Goal: Task Accomplishment & Management: Manage account settings

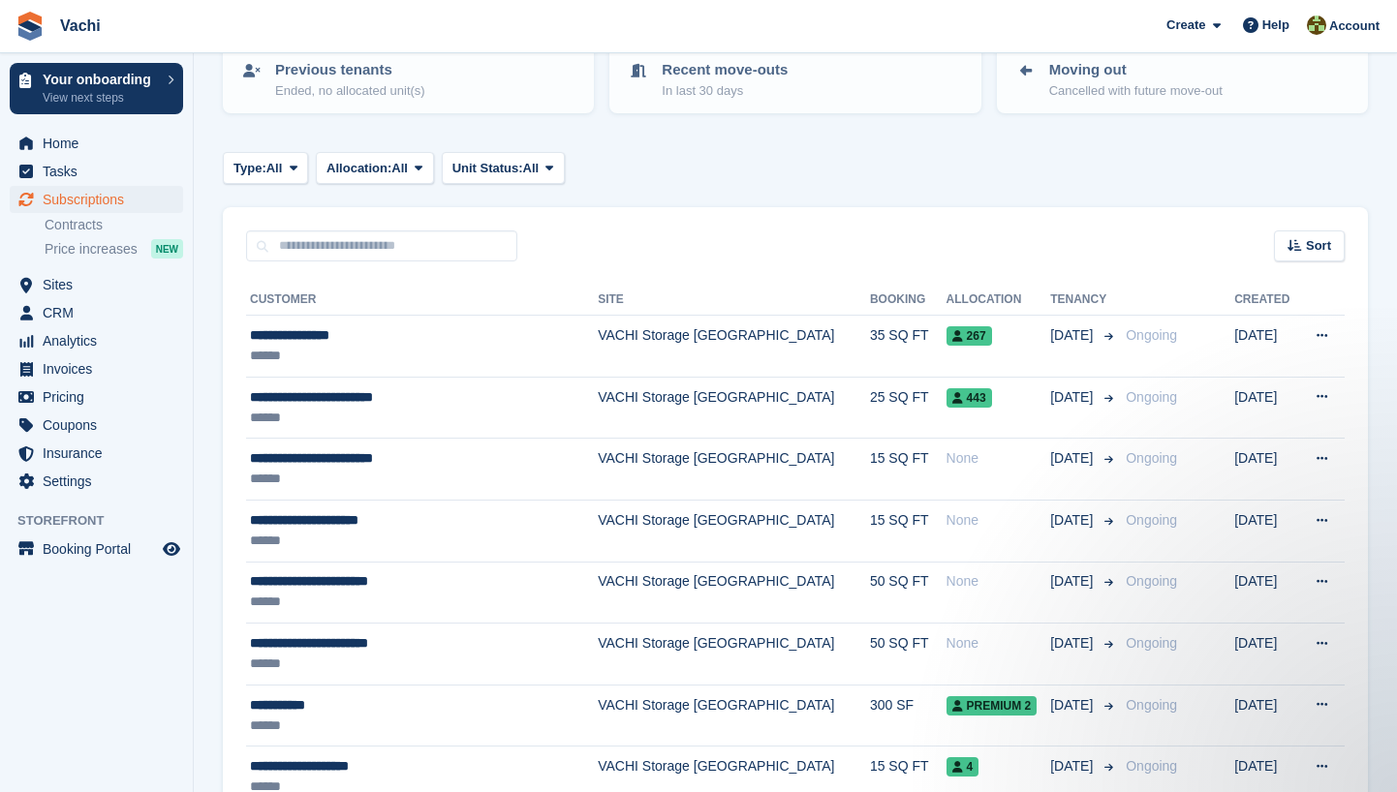
scroll to position [222, 0]
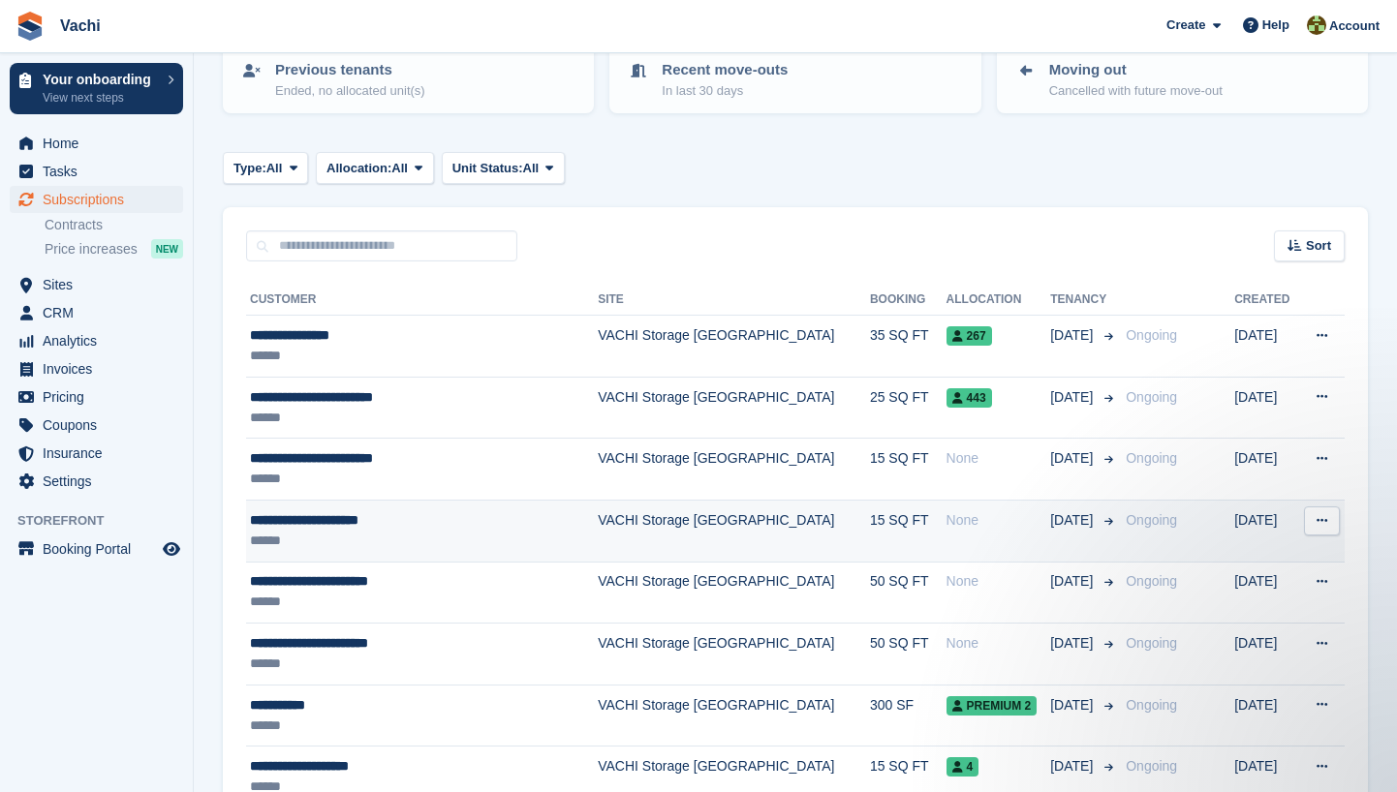
click at [455, 522] on div "**********" at bounding box center [401, 520] width 302 height 20
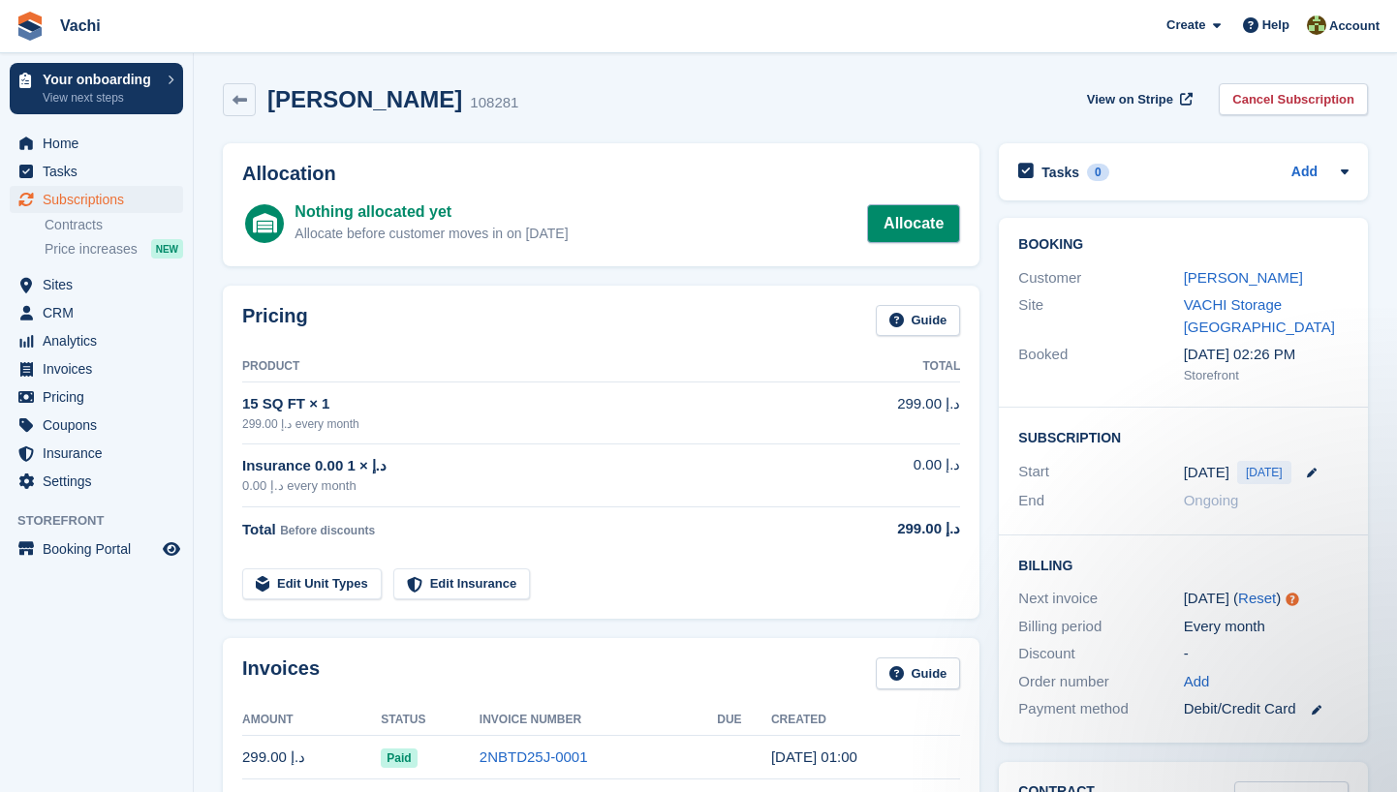
click at [913, 217] on link "Allocate" at bounding box center [913, 223] width 93 height 39
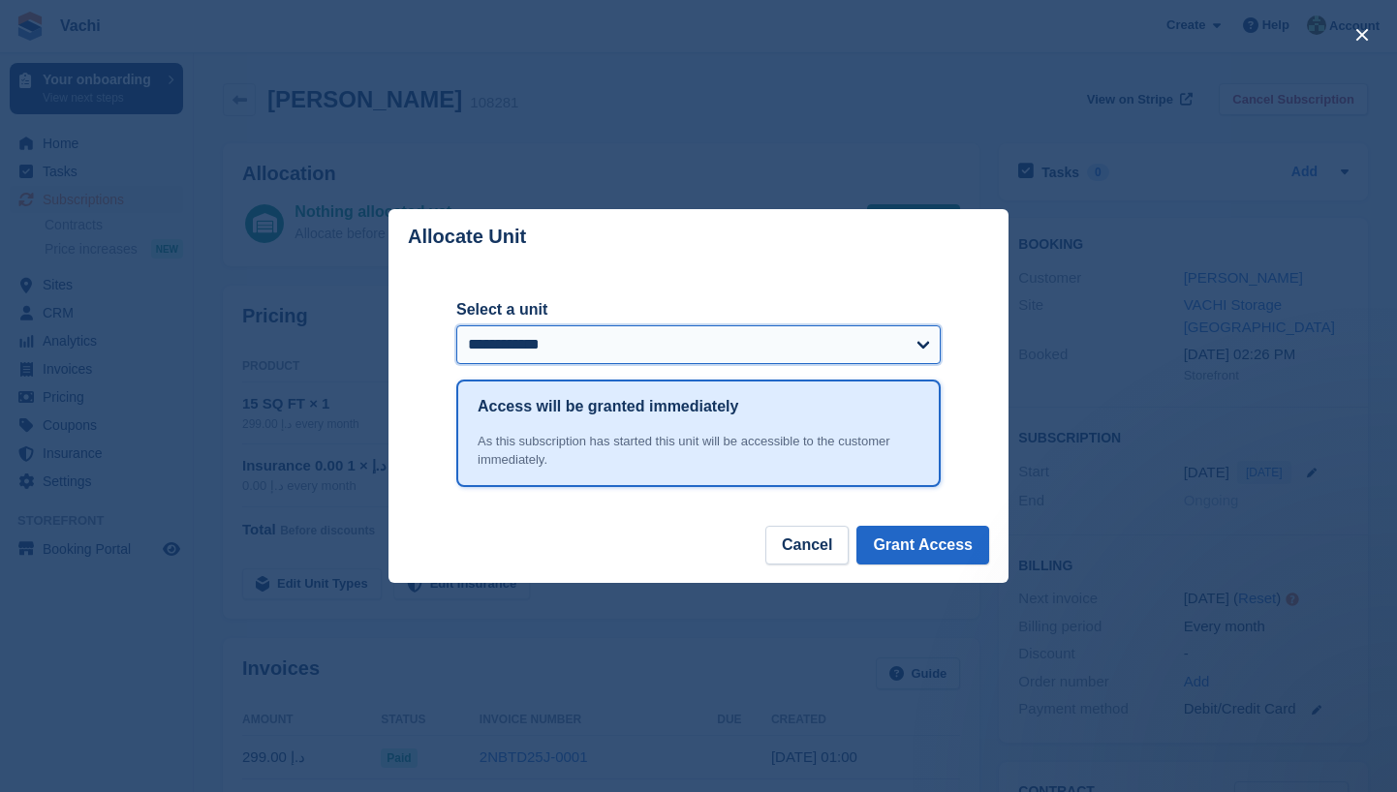
select select "******"
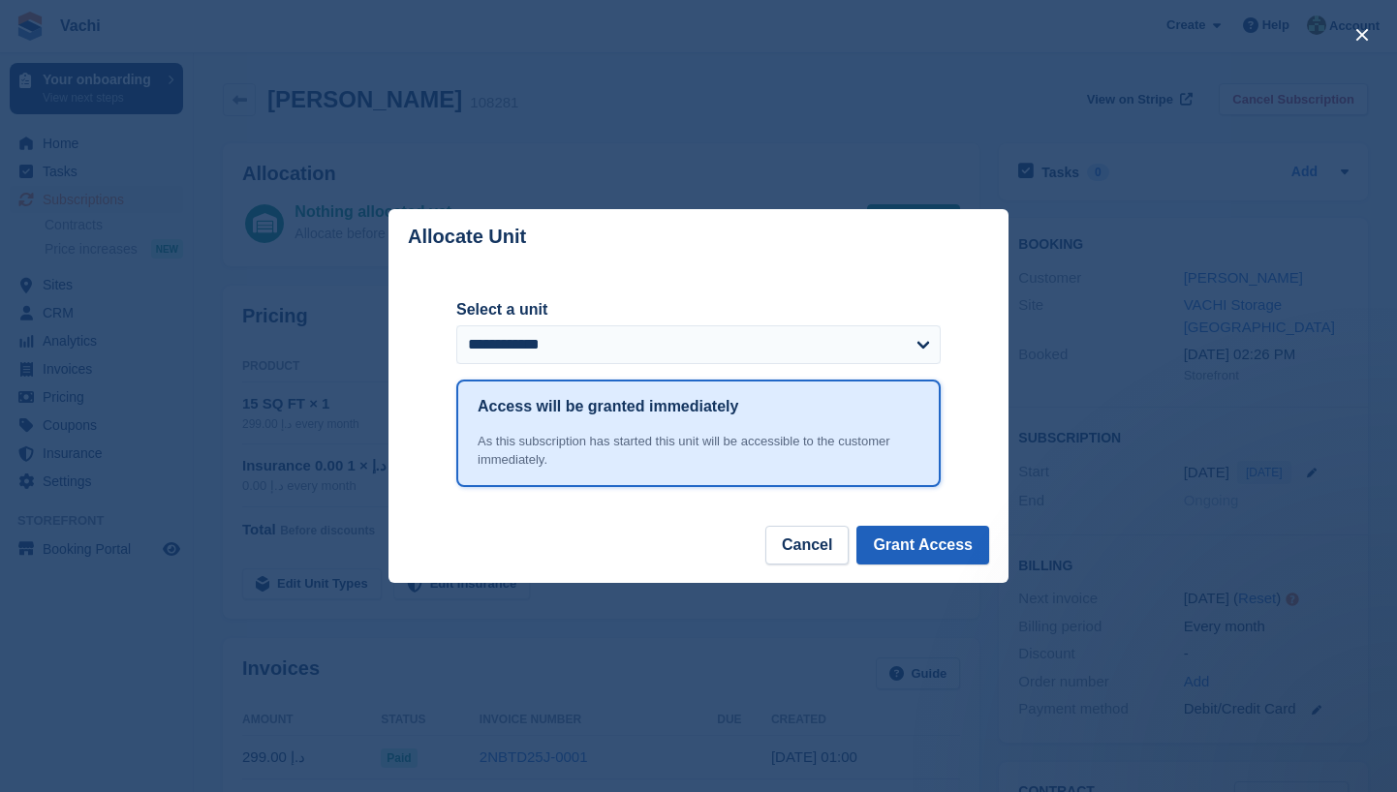
click at [960, 545] on button "Grant Access" at bounding box center [922, 545] width 133 height 39
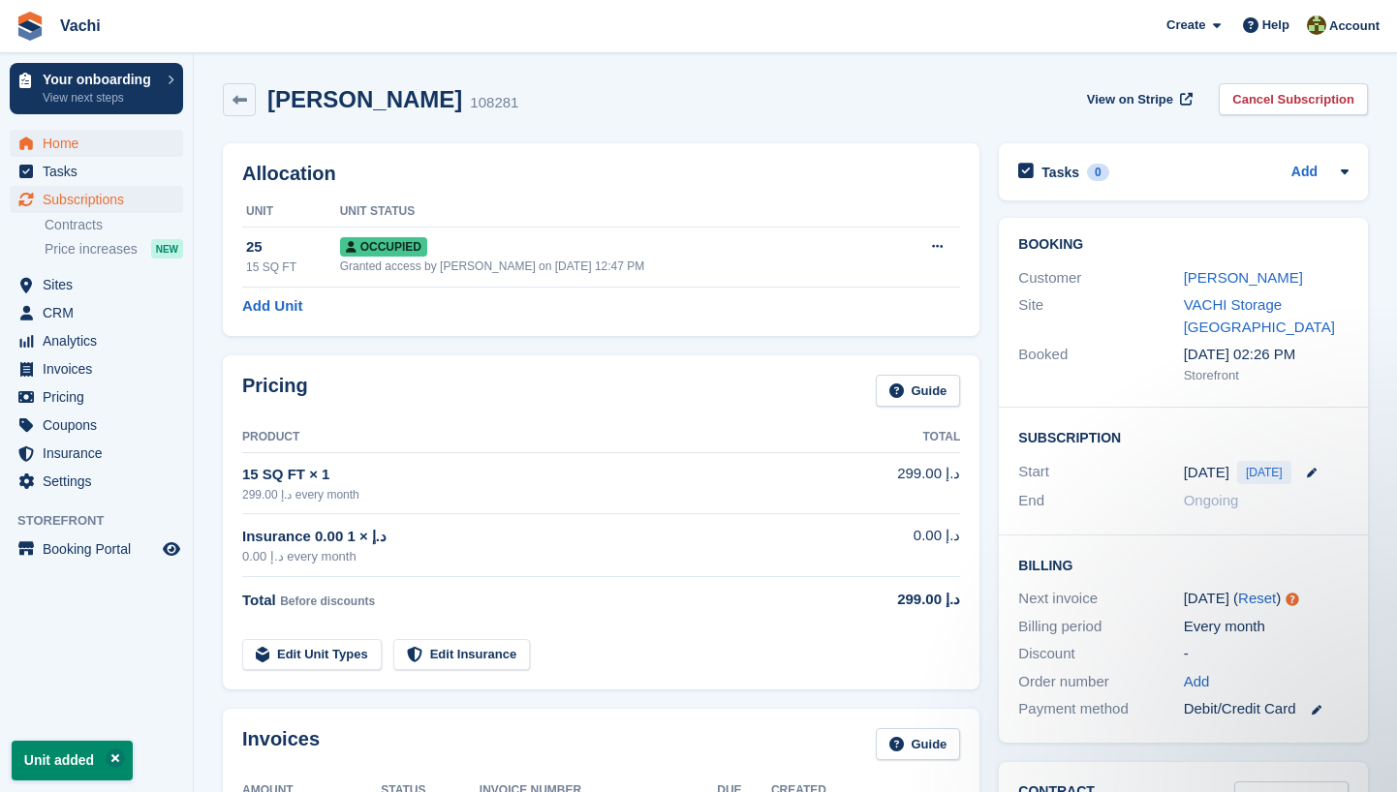
click at [84, 138] on span "Home" at bounding box center [101, 143] width 116 height 27
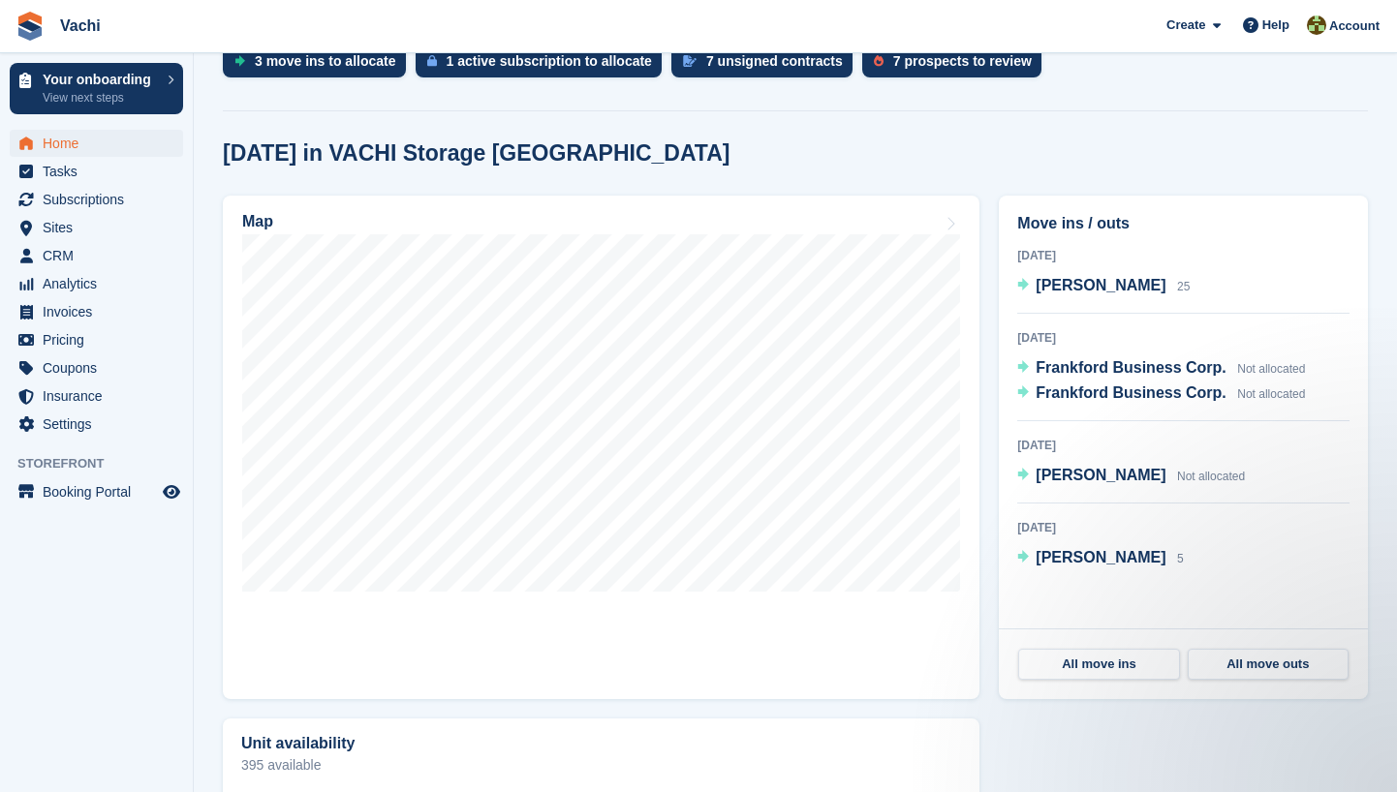
click at [96, 140] on span "Home" at bounding box center [101, 143] width 116 height 27
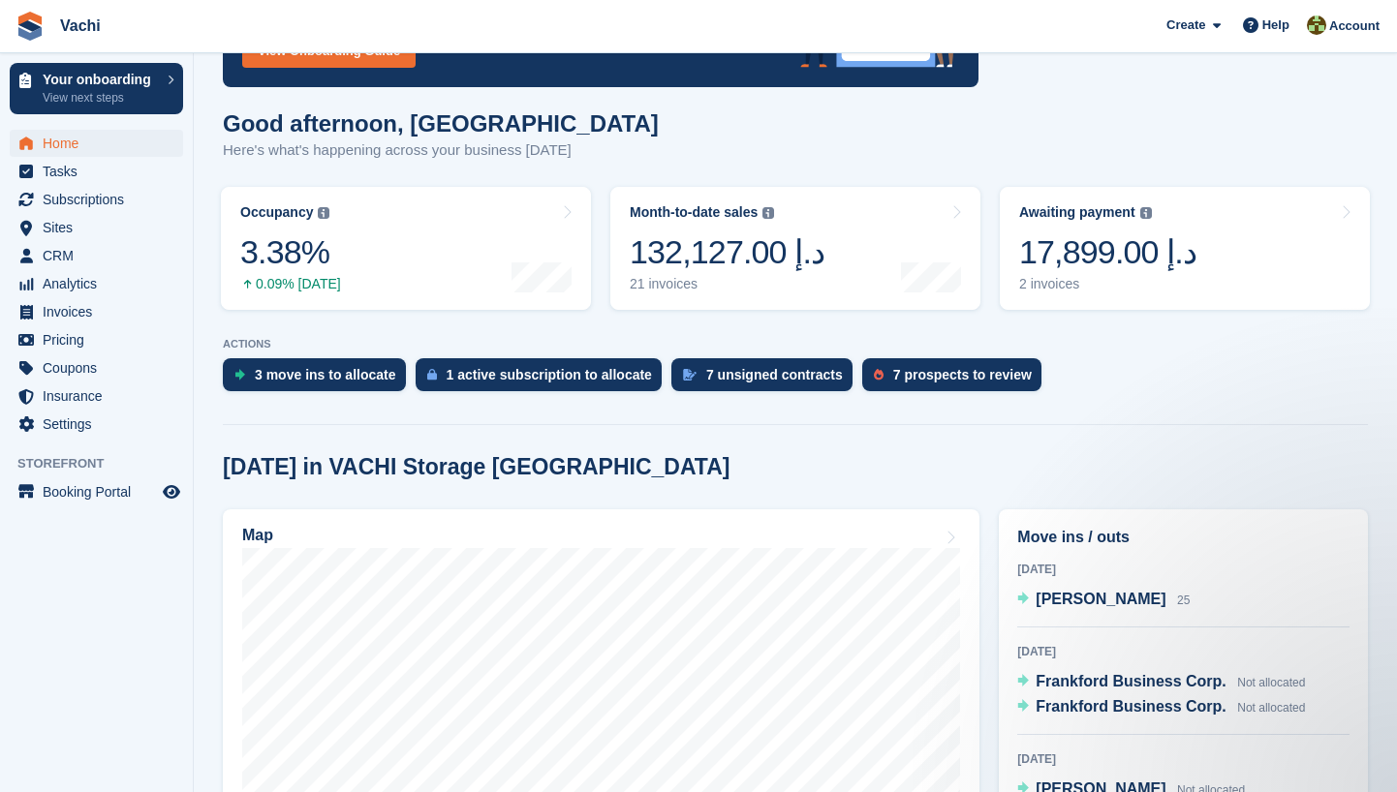
scroll to position [186, 0]
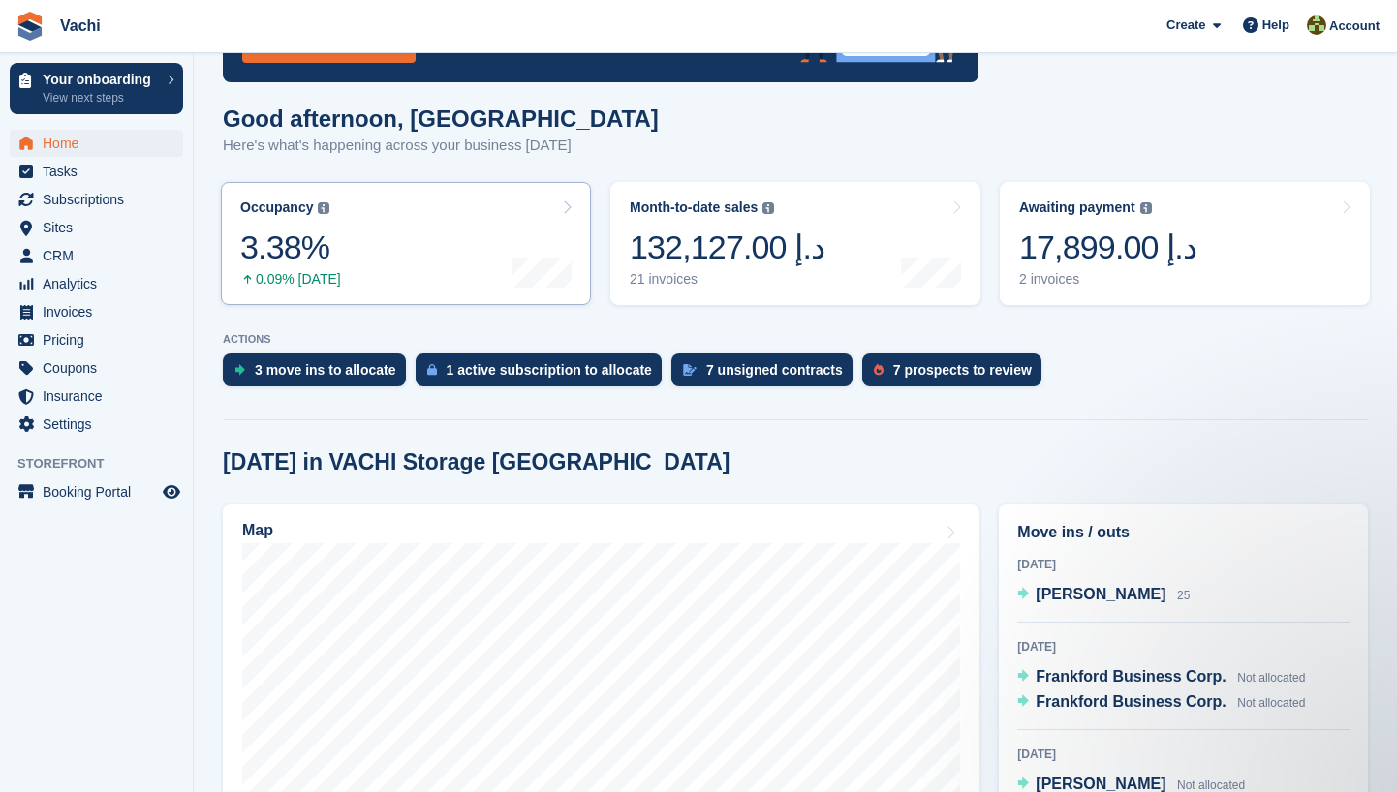
click at [511, 238] on div at bounding box center [541, 244] width 60 height 88
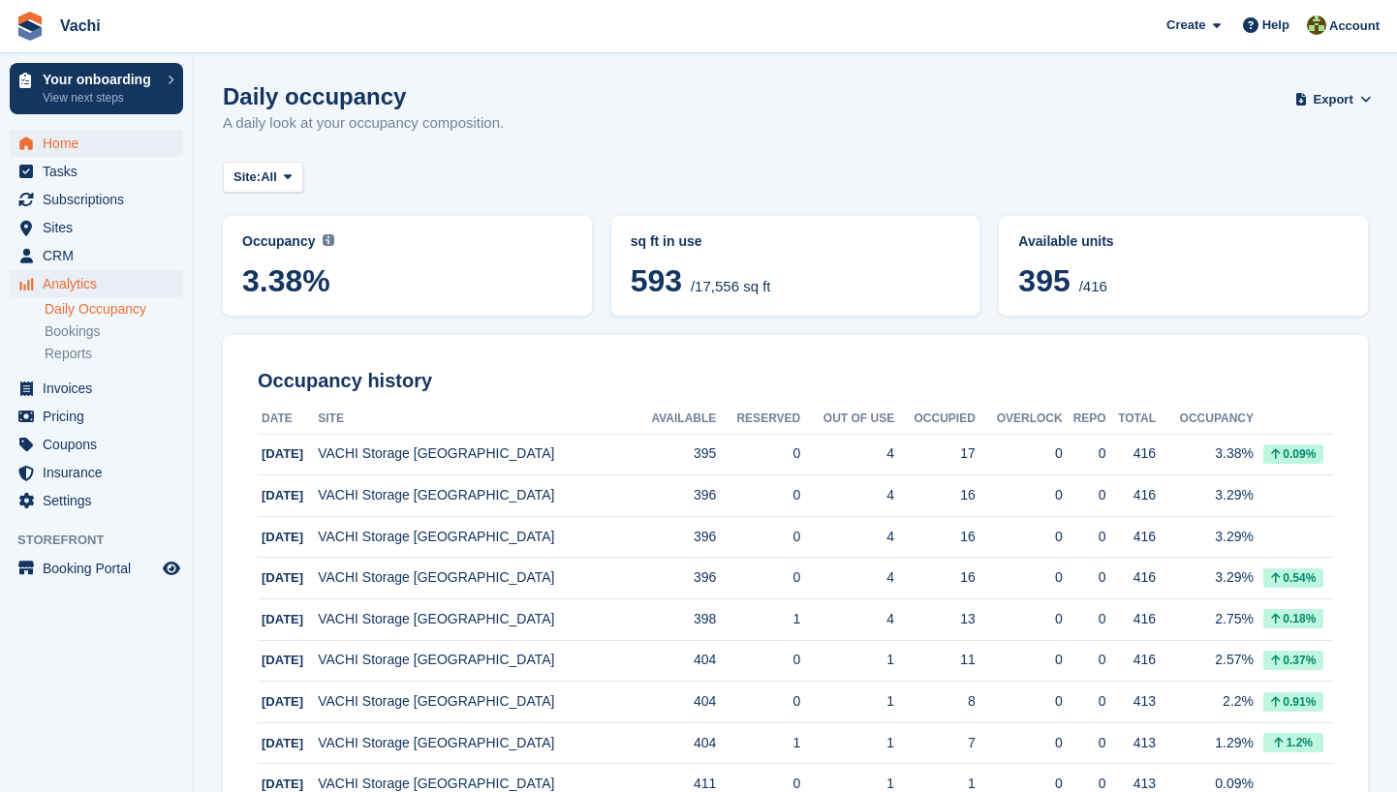
click at [62, 151] on span "Home" at bounding box center [101, 143] width 116 height 27
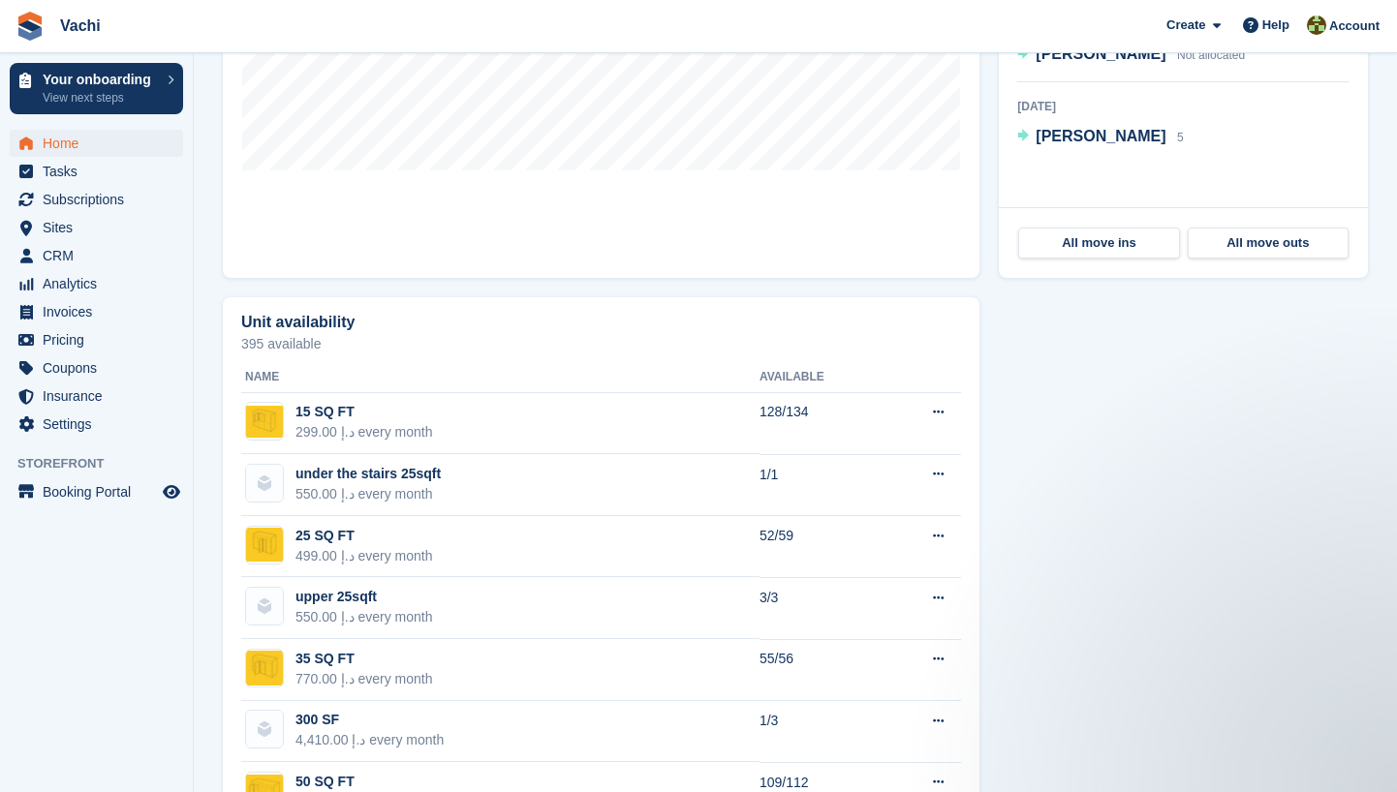
scroll to position [920, 0]
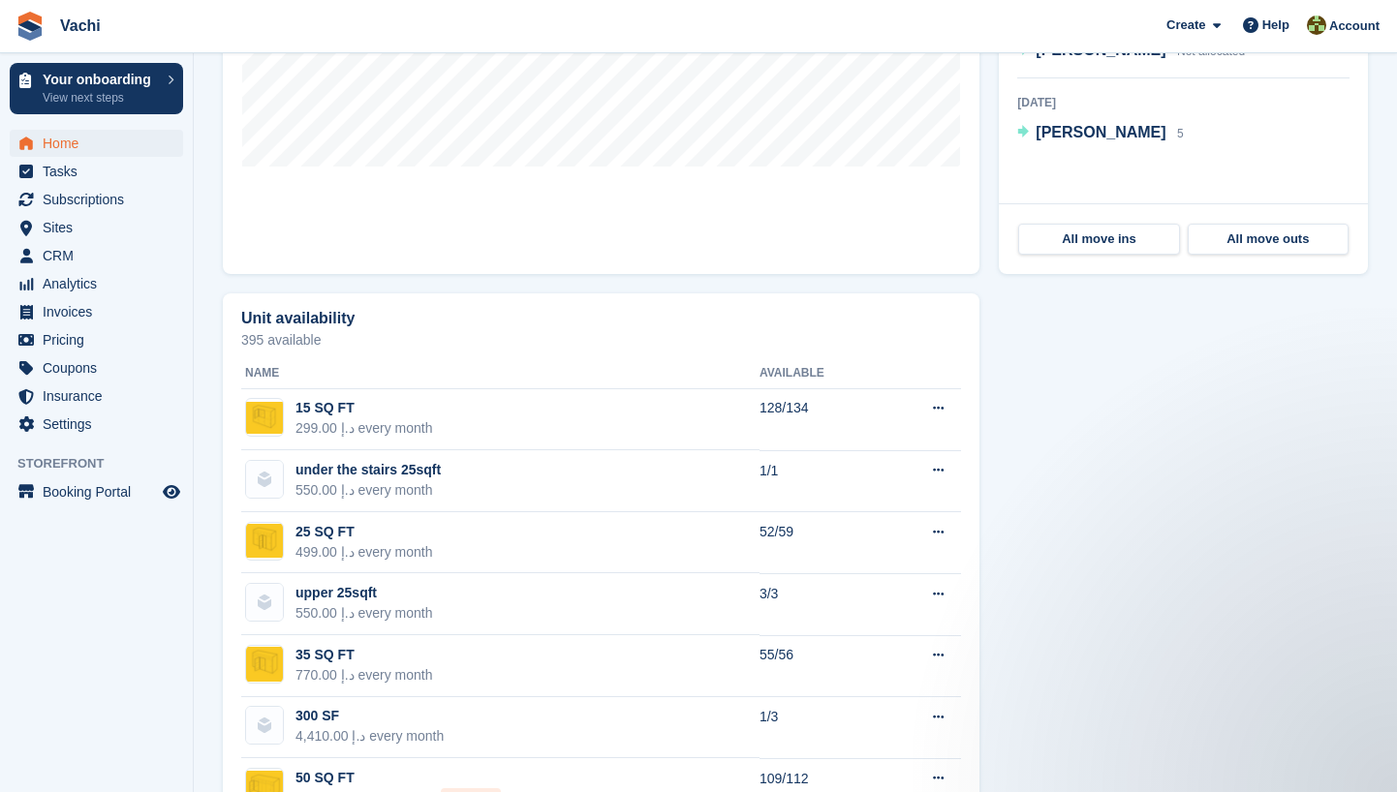
click at [85, 141] on span "Home" at bounding box center [101, 143] width 116 height 27
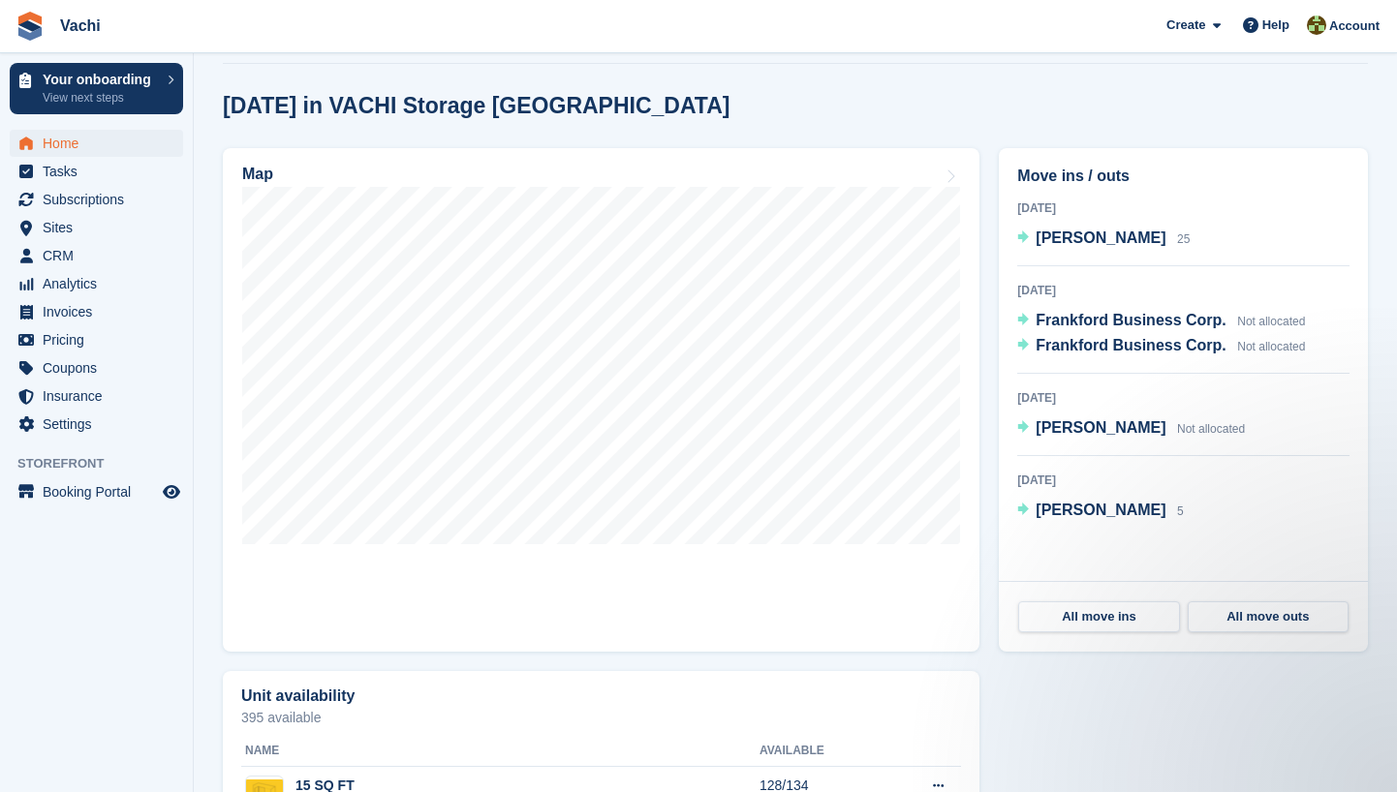
scroll to position [546, 0]
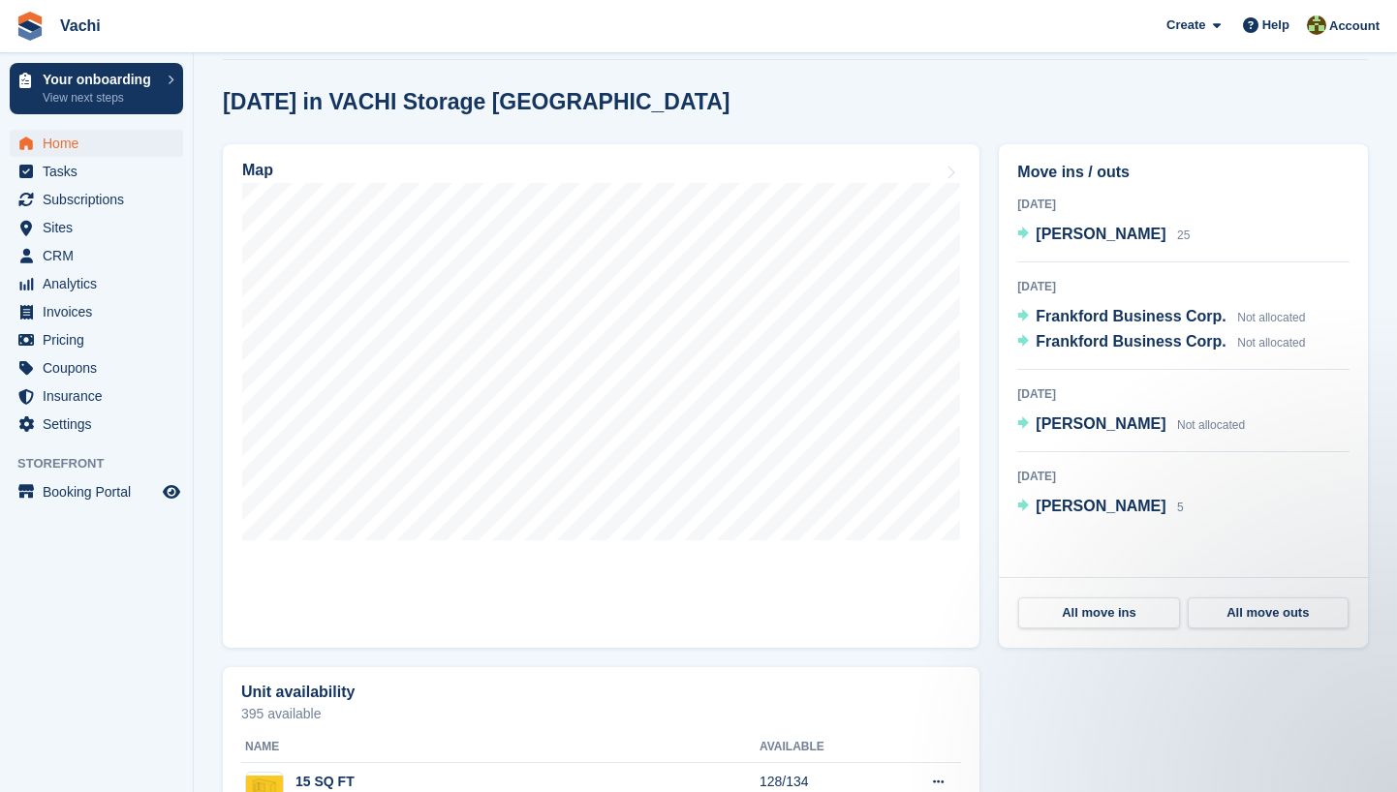
click at [71, 149] on span "Home" at bounding box center [101, 143] width 116 height 27
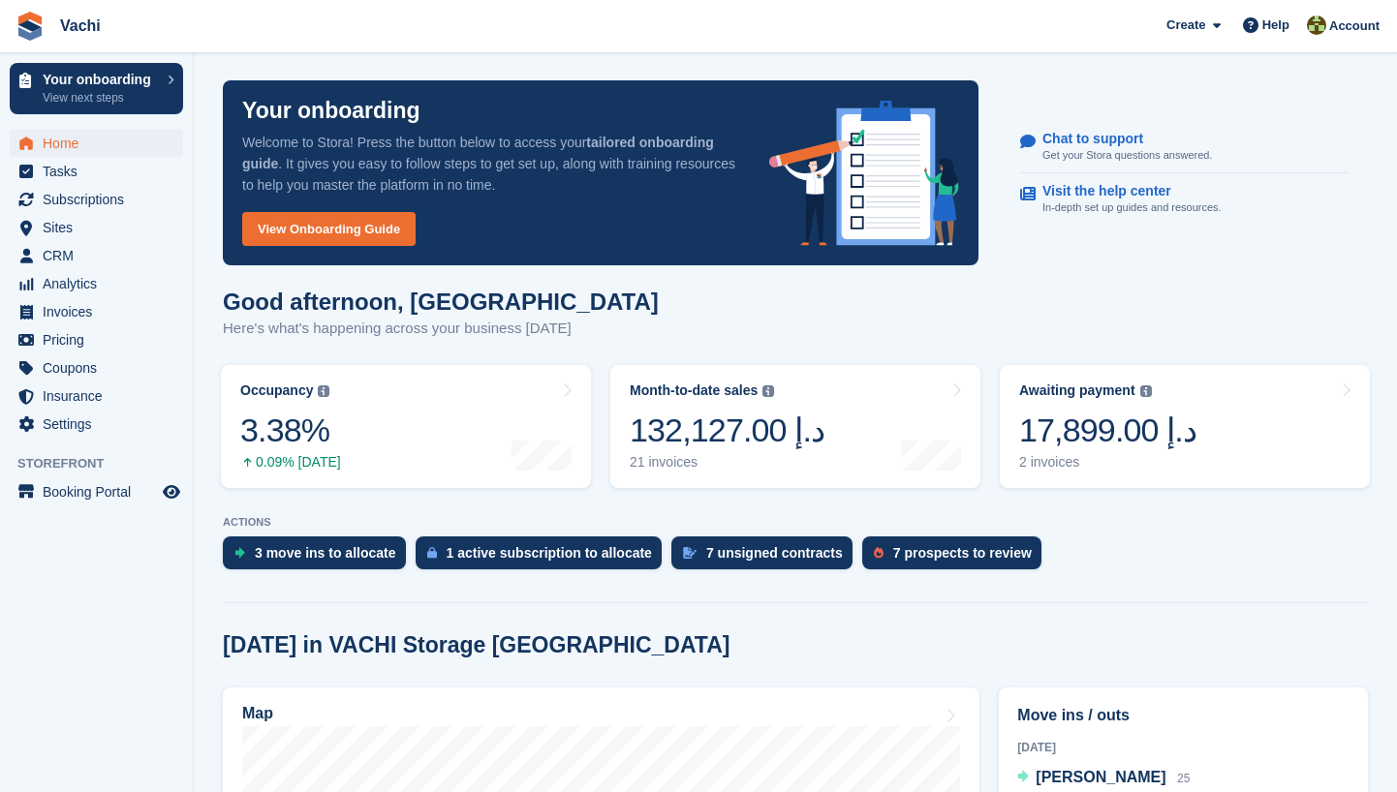
scroll to position [223, 0]
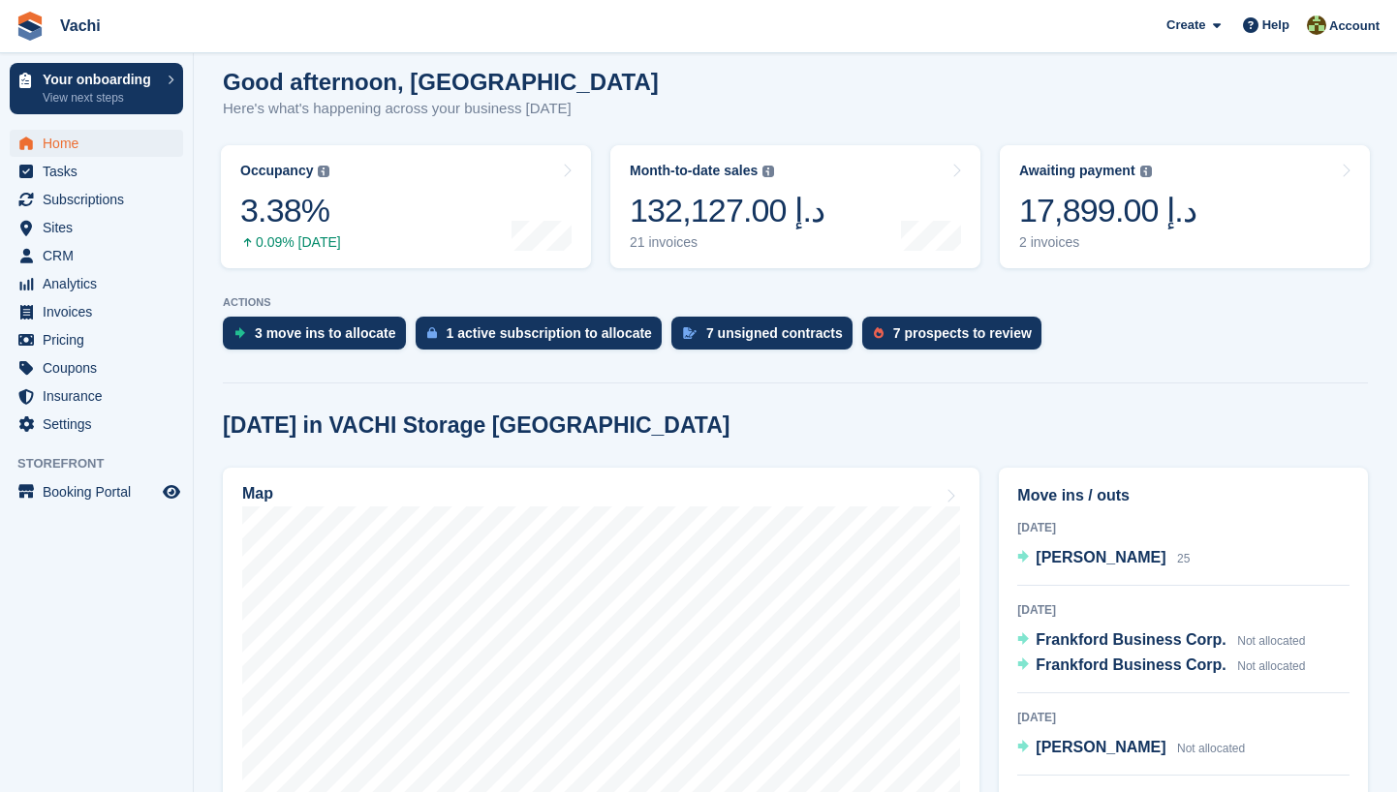
click at [556, 1] on span "Vachi Create Subscription Invoice Contact Deal Discount Page Help Chat Support …" at bounding box center [698, 26] width 1397 height 52
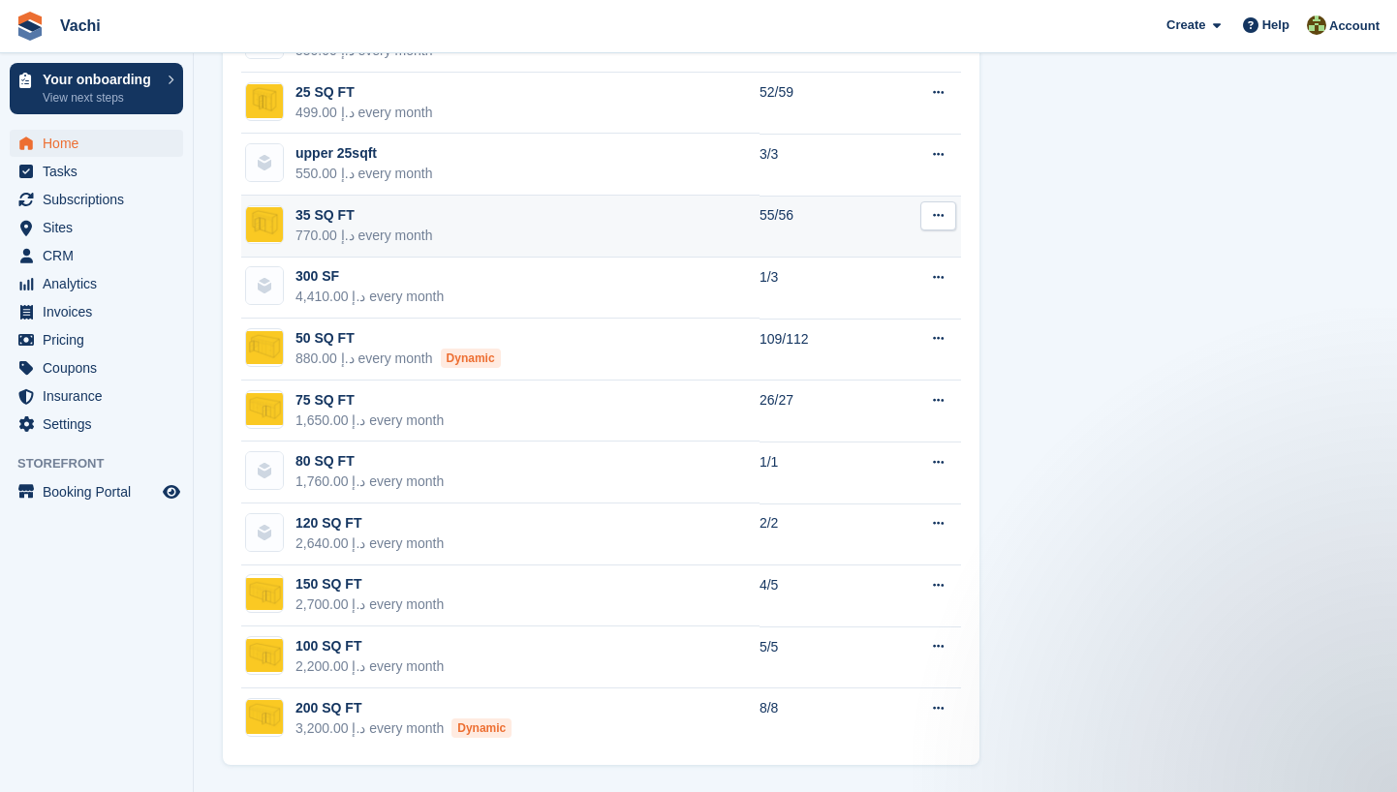
scroll to position [1360, 0]
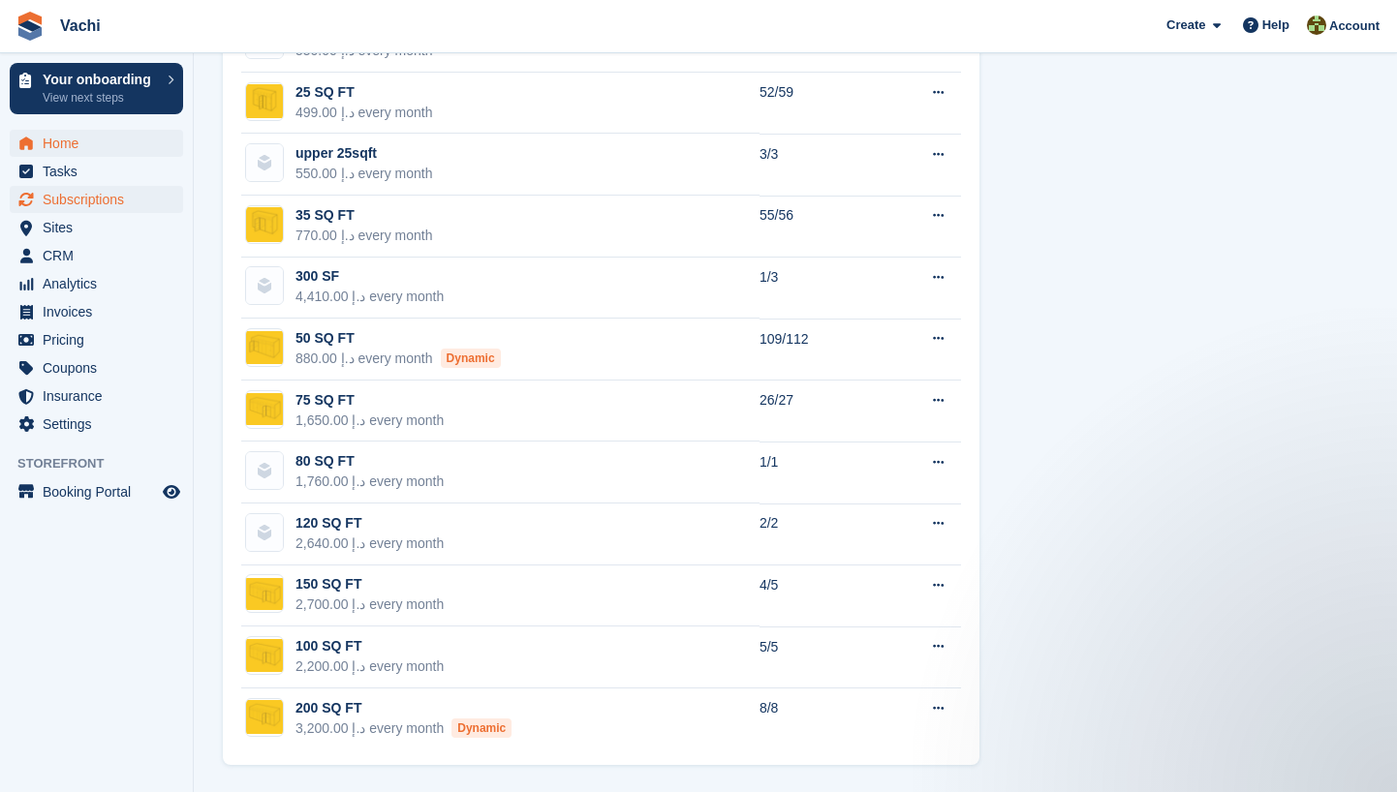
click at [70, 205] on span "Subscriptions" at bounding box center [101, 199] width 116 height 27
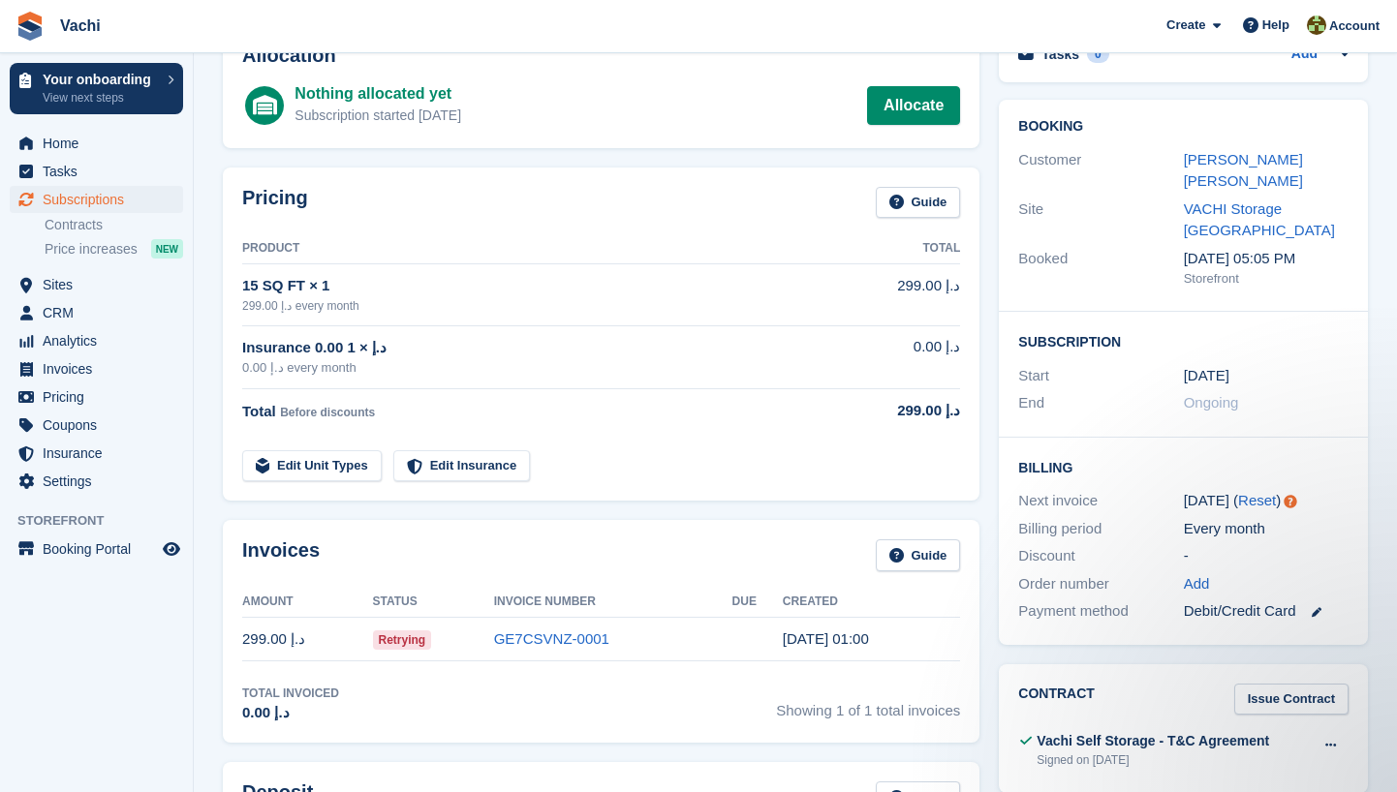
scroll to position [118, 0]
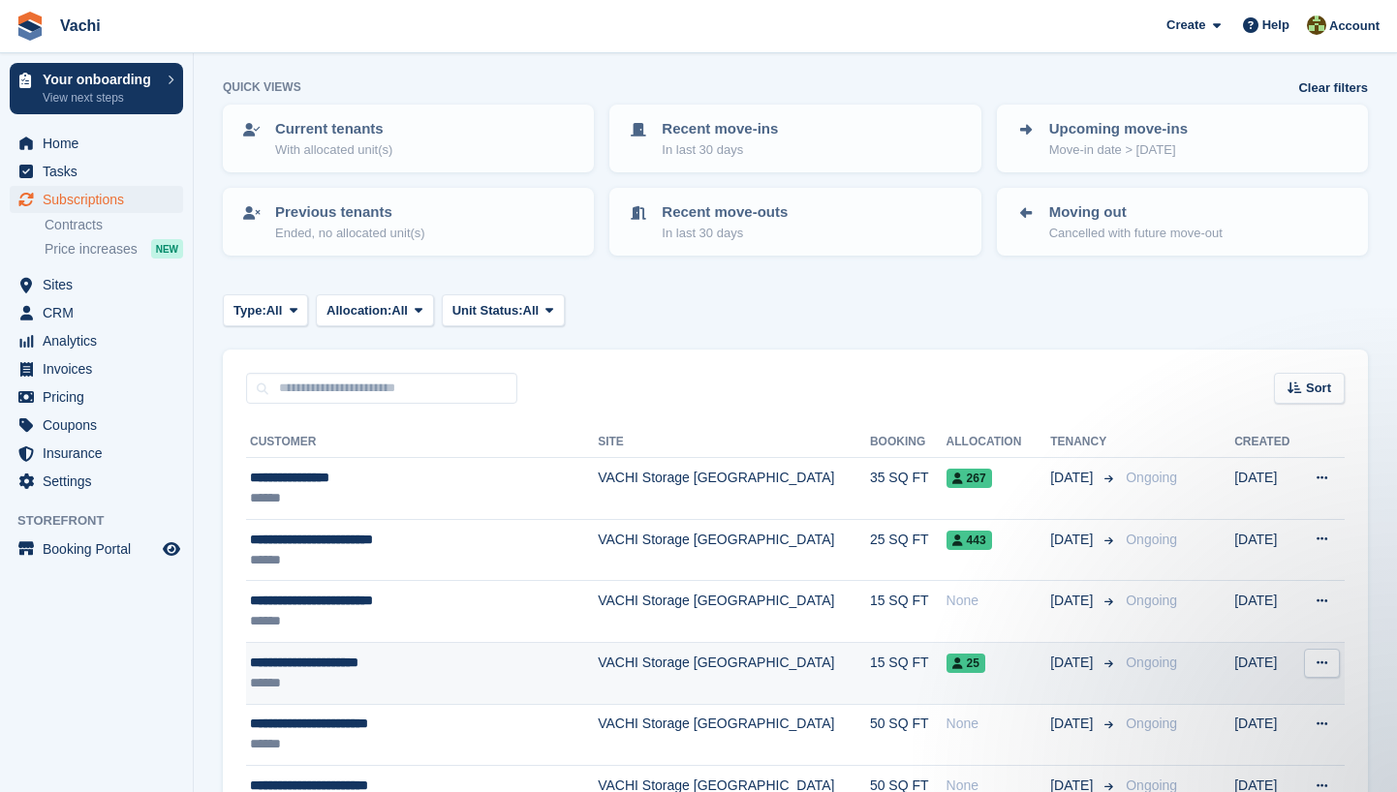
click at [302, 662] on div "**********" at bounding box center [401, 663] width 302 height 20
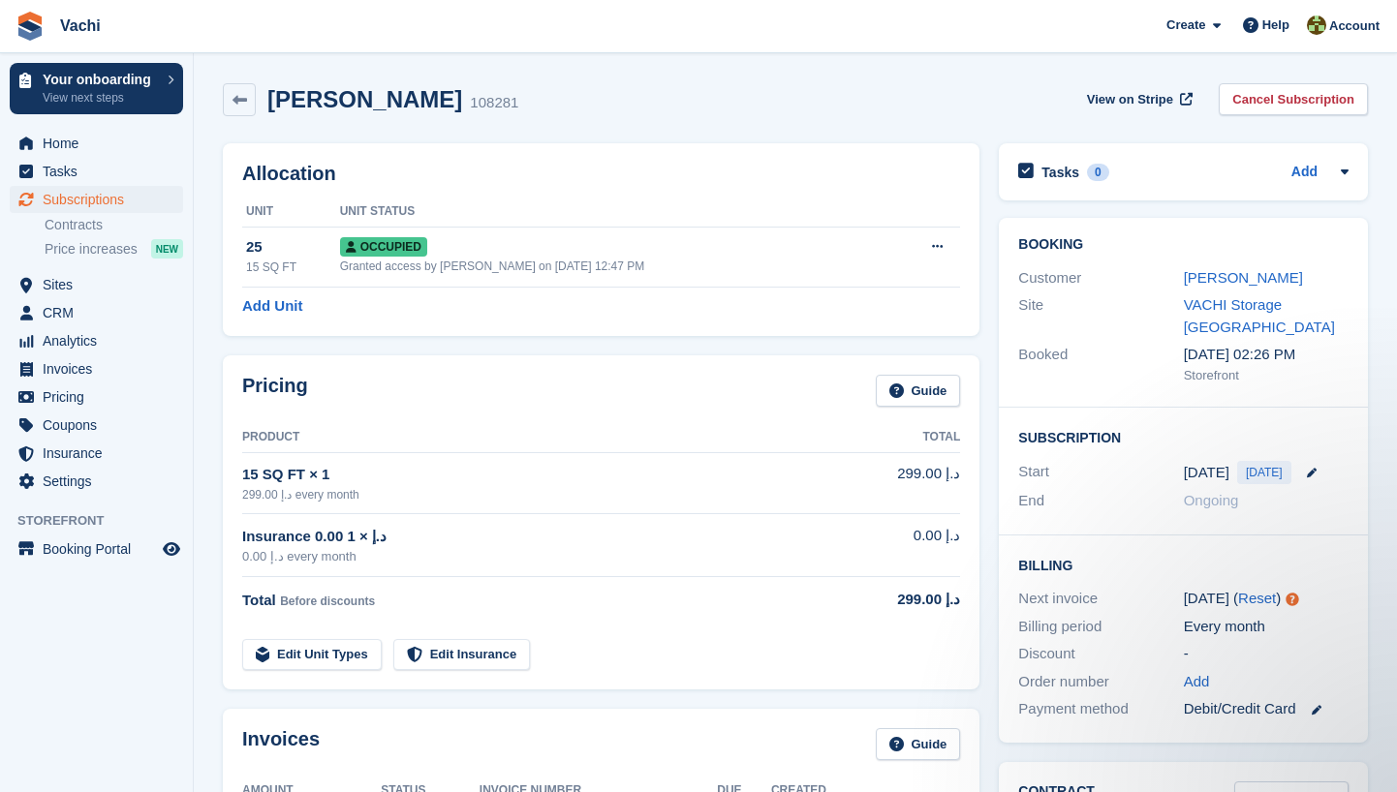
drag, startPoint x: 507, startPoint y: 97, endPoint x: 270, endPoint y: 105, distance: 237.4
click at [270, 105] on h2 "Vladislav Sheshalevich" at bounding box center [364, 99] width 195 height 26
copy h2 "Vladislav Sheshalevich"
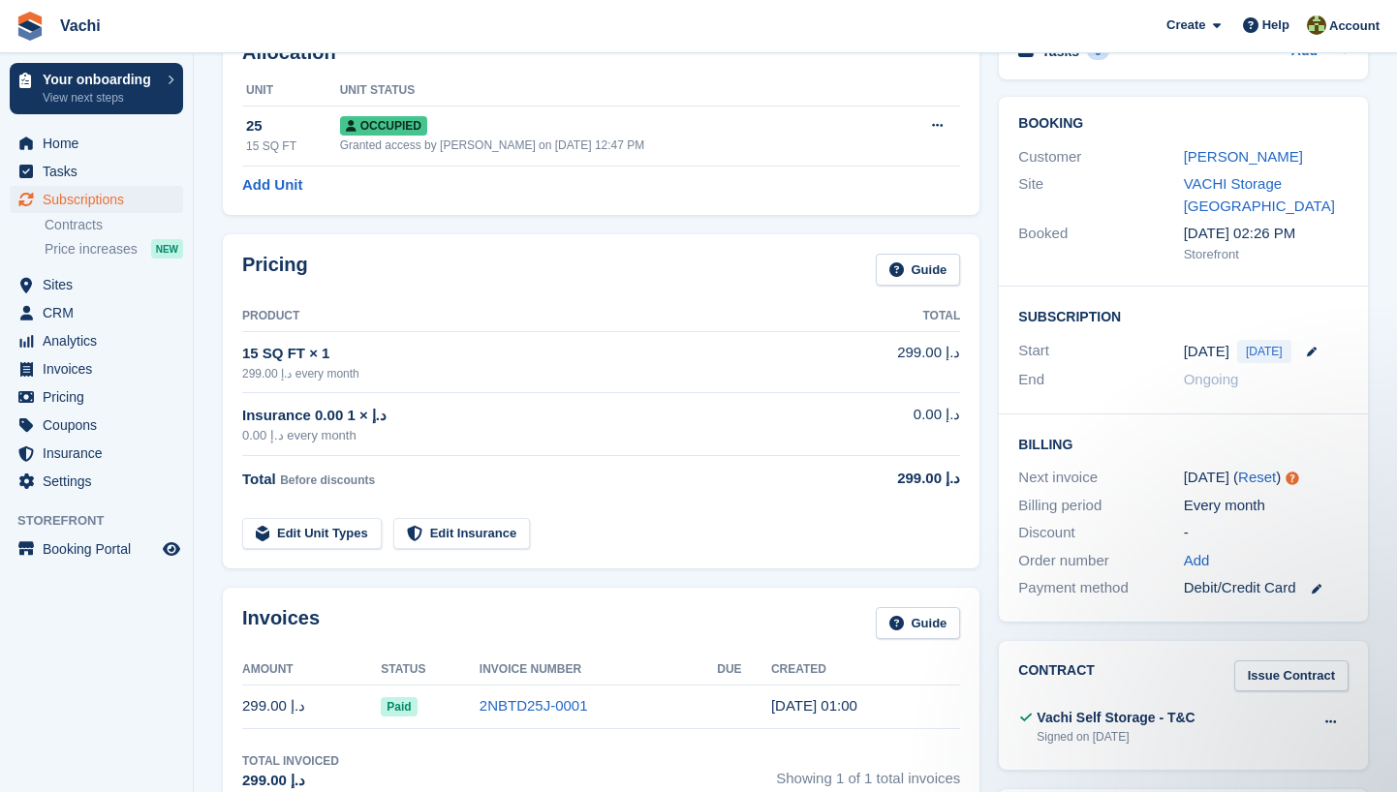
scroll to position [123, 0]
click at [96, 196] on span "Subscriptions" at bounding box center [101, 199] width 116 height 27
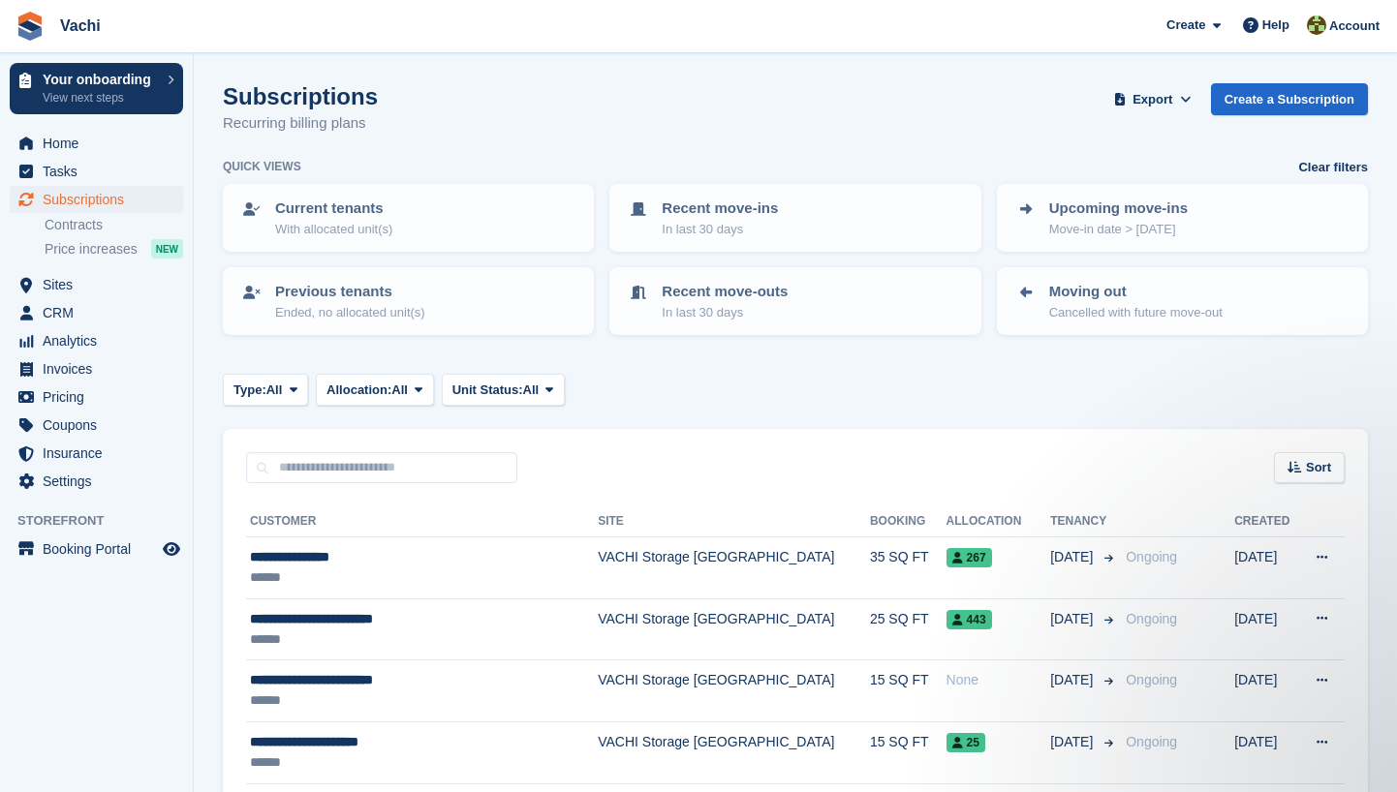
click at [1050, 512] on th "Tenancy" at bounding box center [1084, 522] width 68 height 31
click at [1299, 461] on icon at bounding box center [1294, 467] width 15 height 13
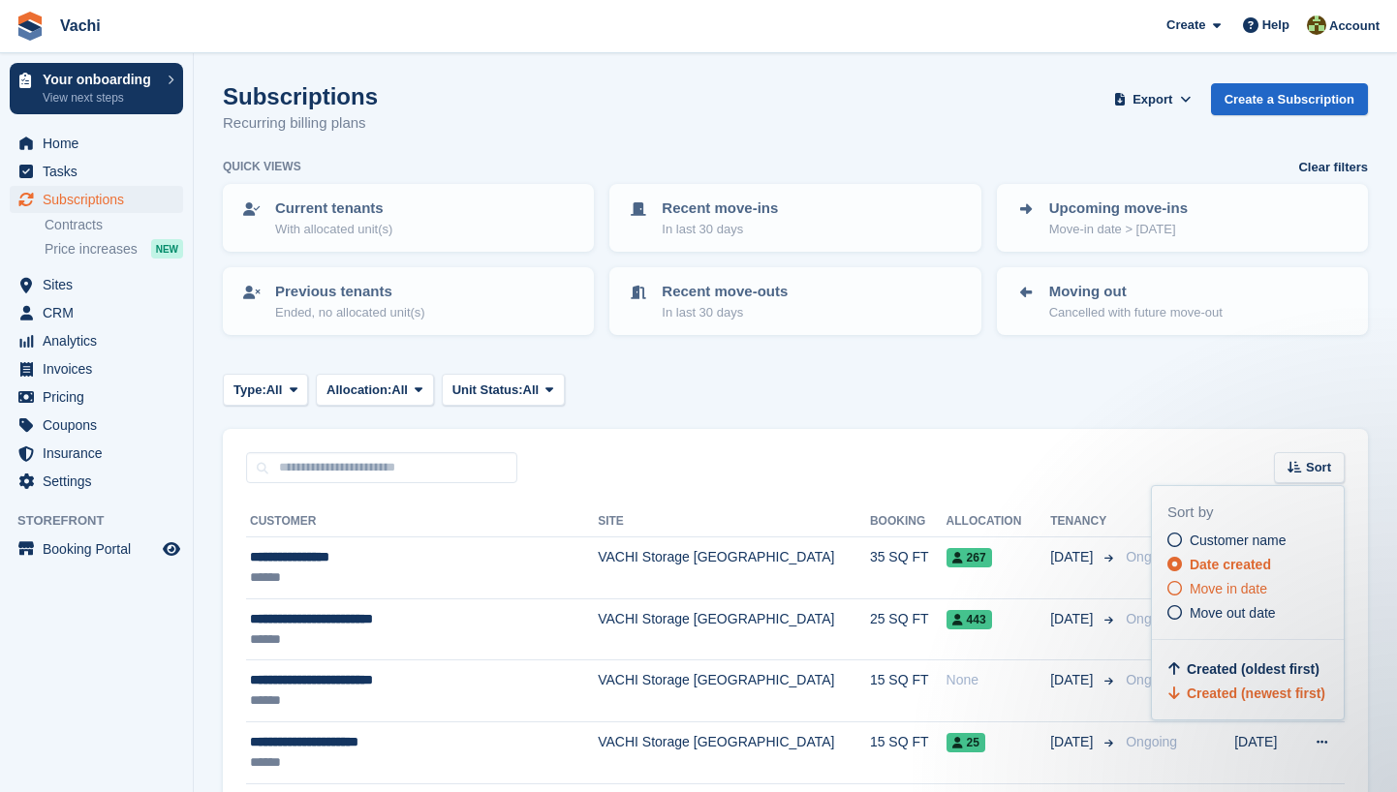
click at [1261, 589] on span "Move in date" at bounding box center [1227, 588] width 77 height 15
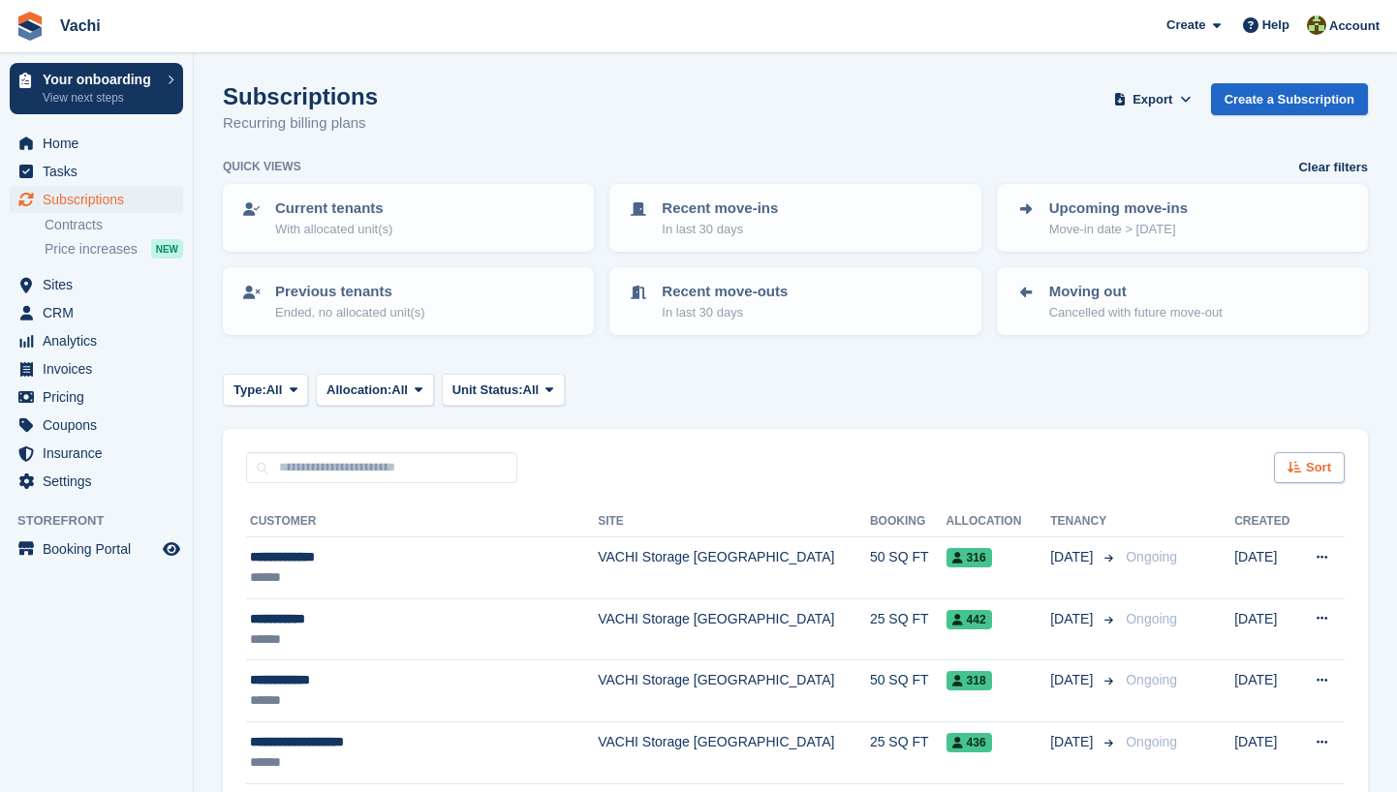
click at [1326, 468] on span "Sort" at bounding box center [1318, 467] width 25 height 19
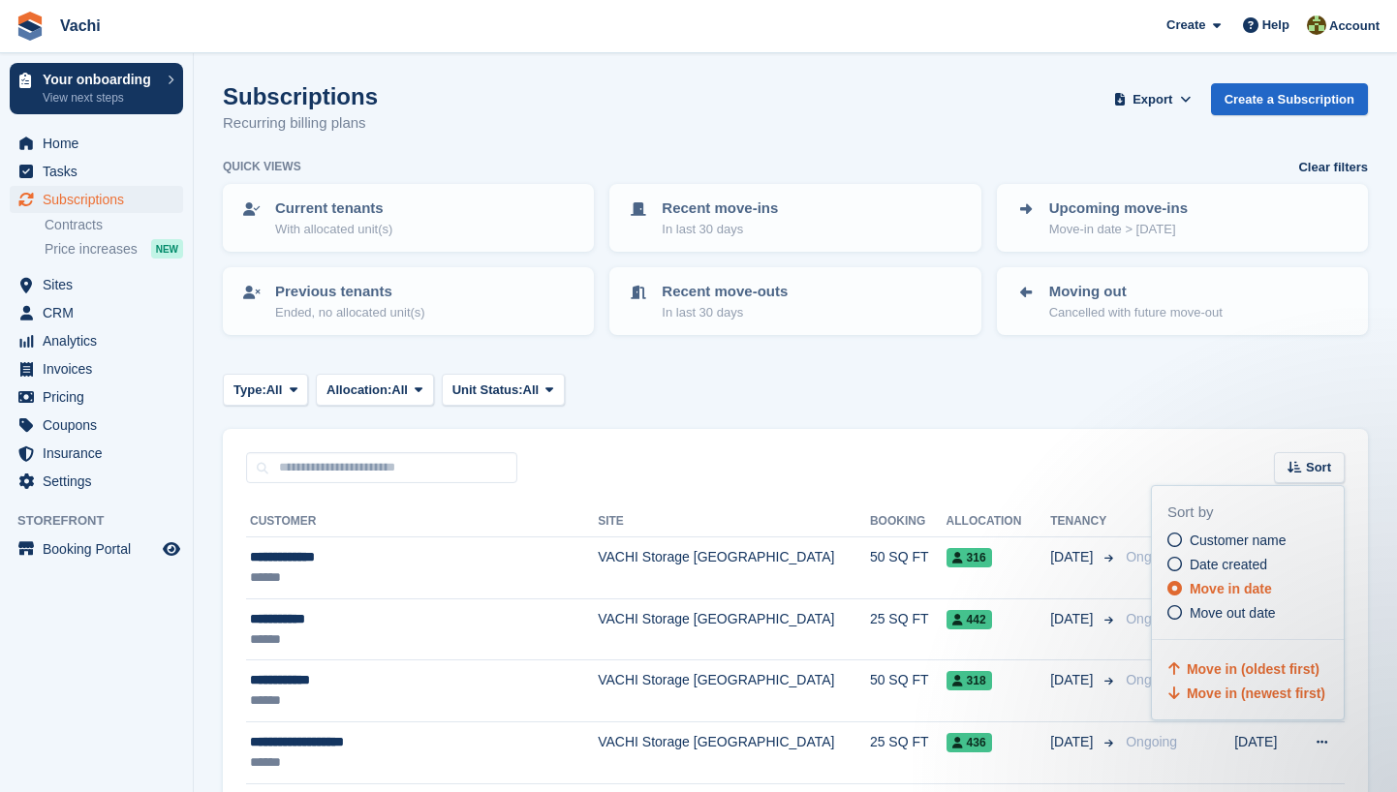
click at [1251, 693] on span "Move in (newest first)" at bounding box center [1255, 693] width 138 height 15
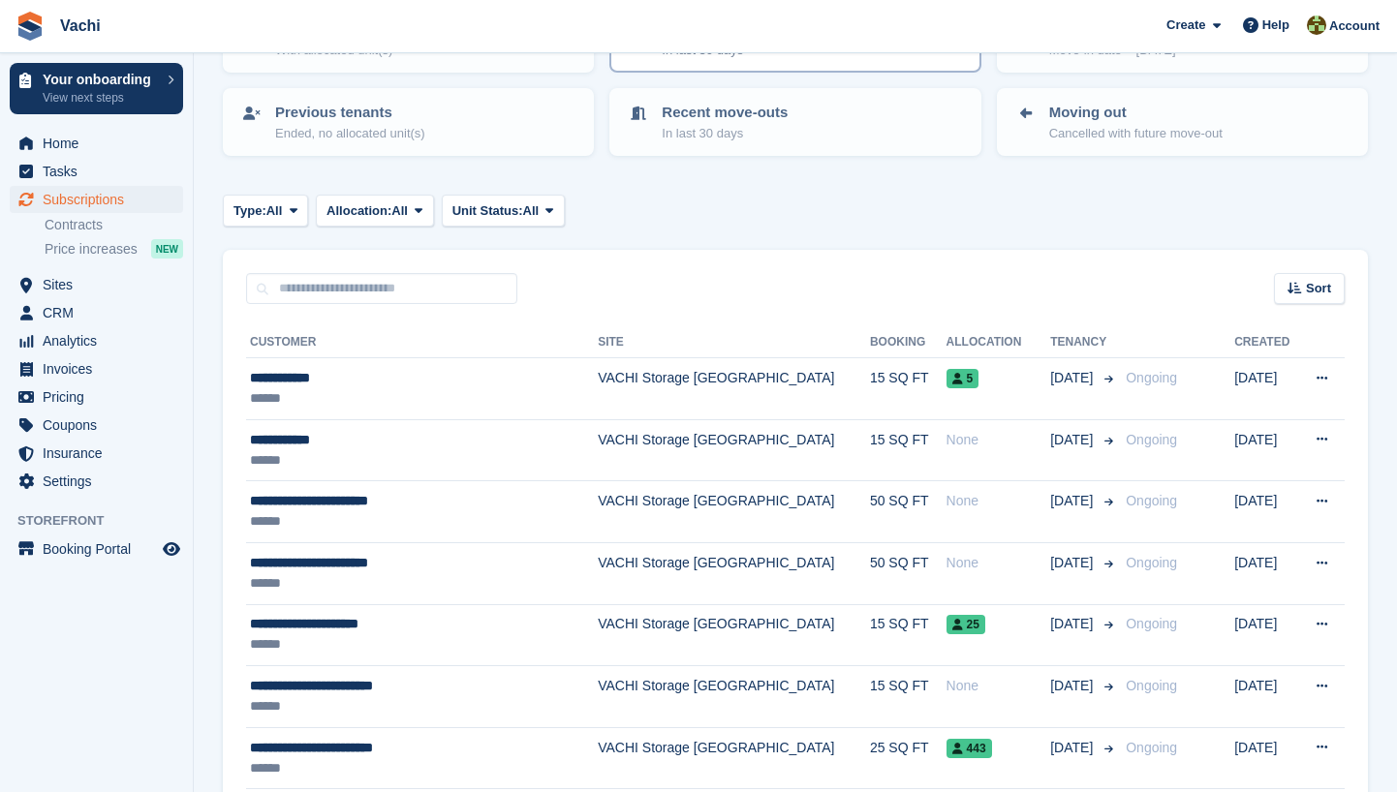
scroll to position [590, 0]
